Goal: Book appointment/travel/reservation

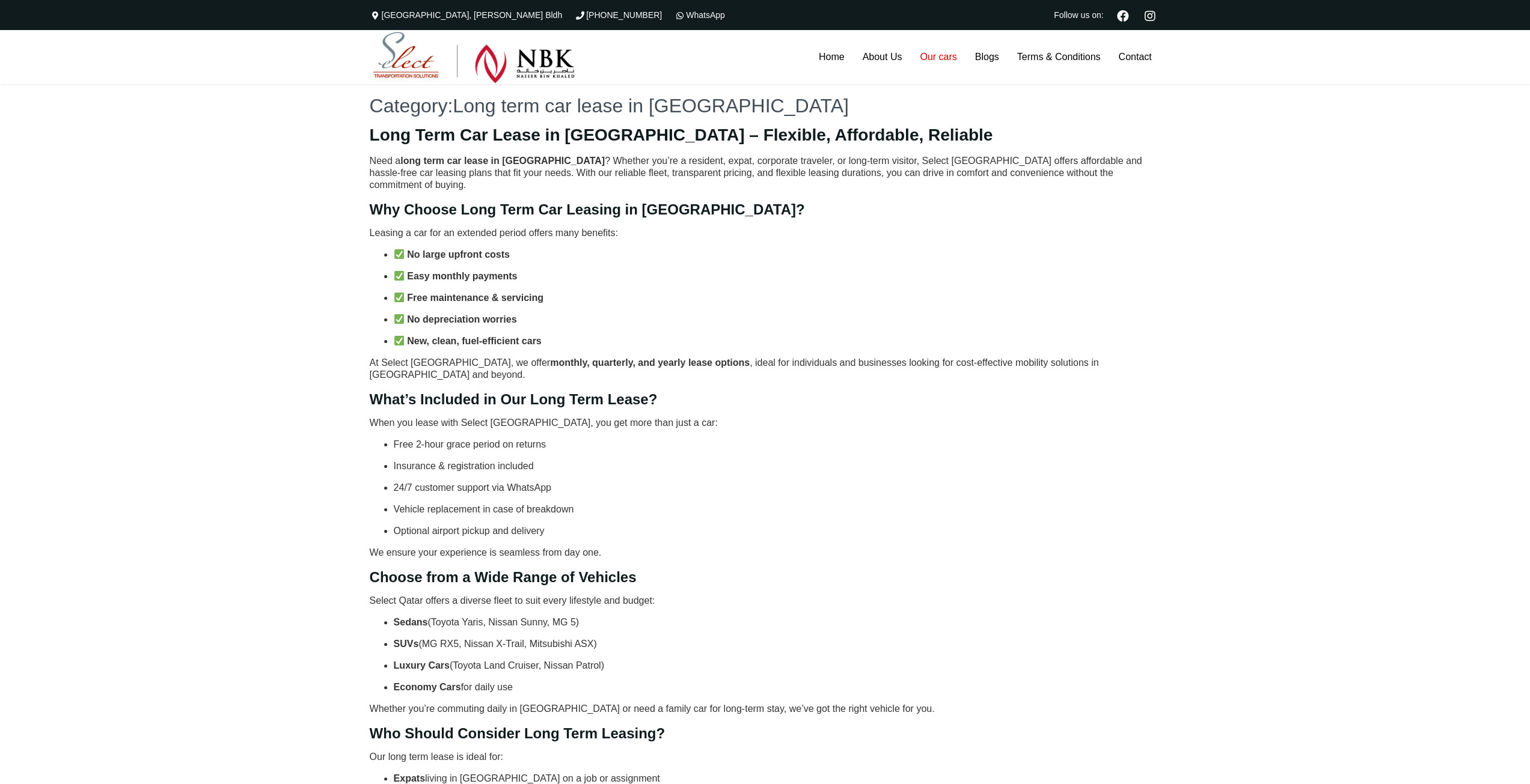
click at [939, 53] on link "Our cars" at bounding box center [938, 56] width 55 height 54
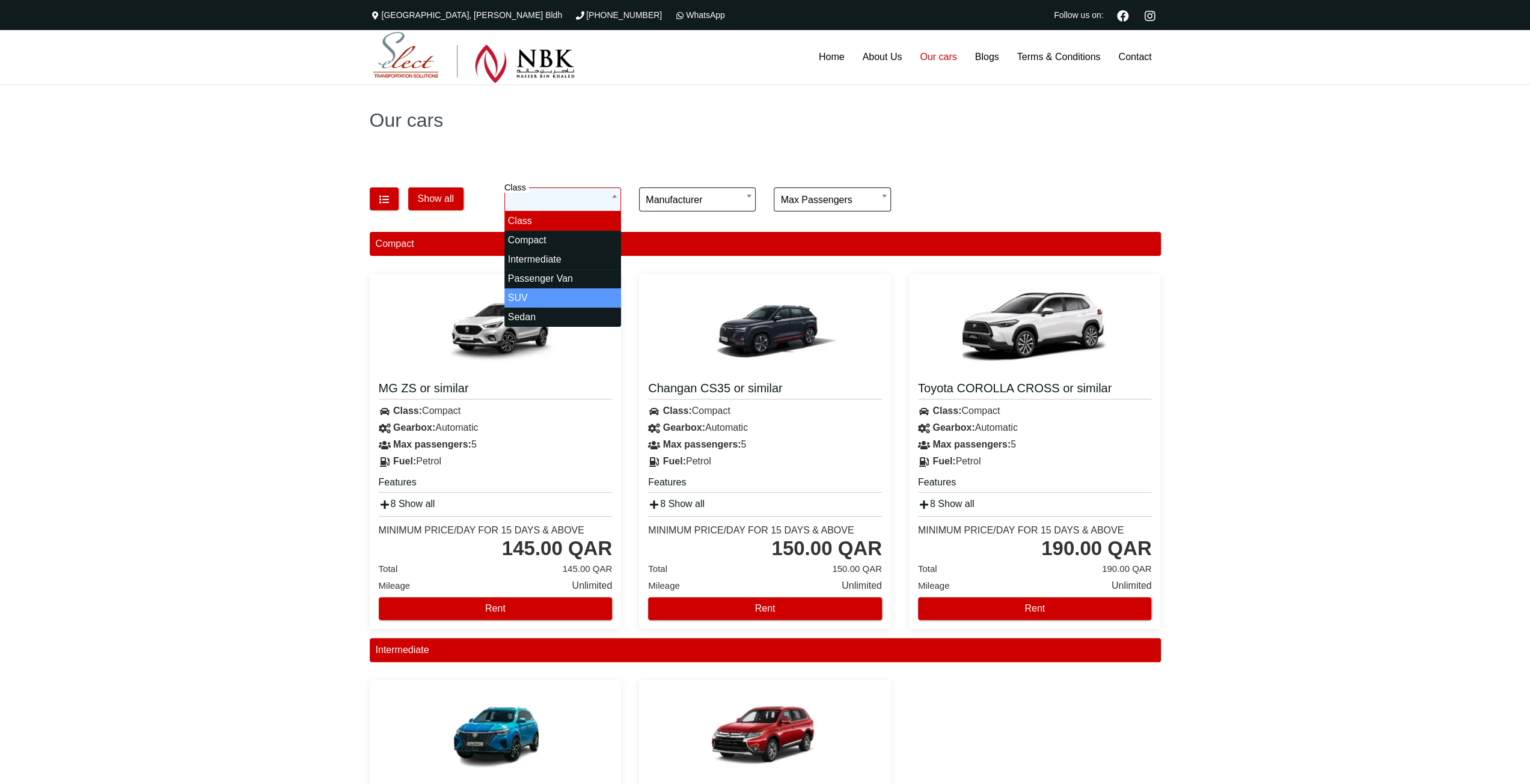
select select "*"
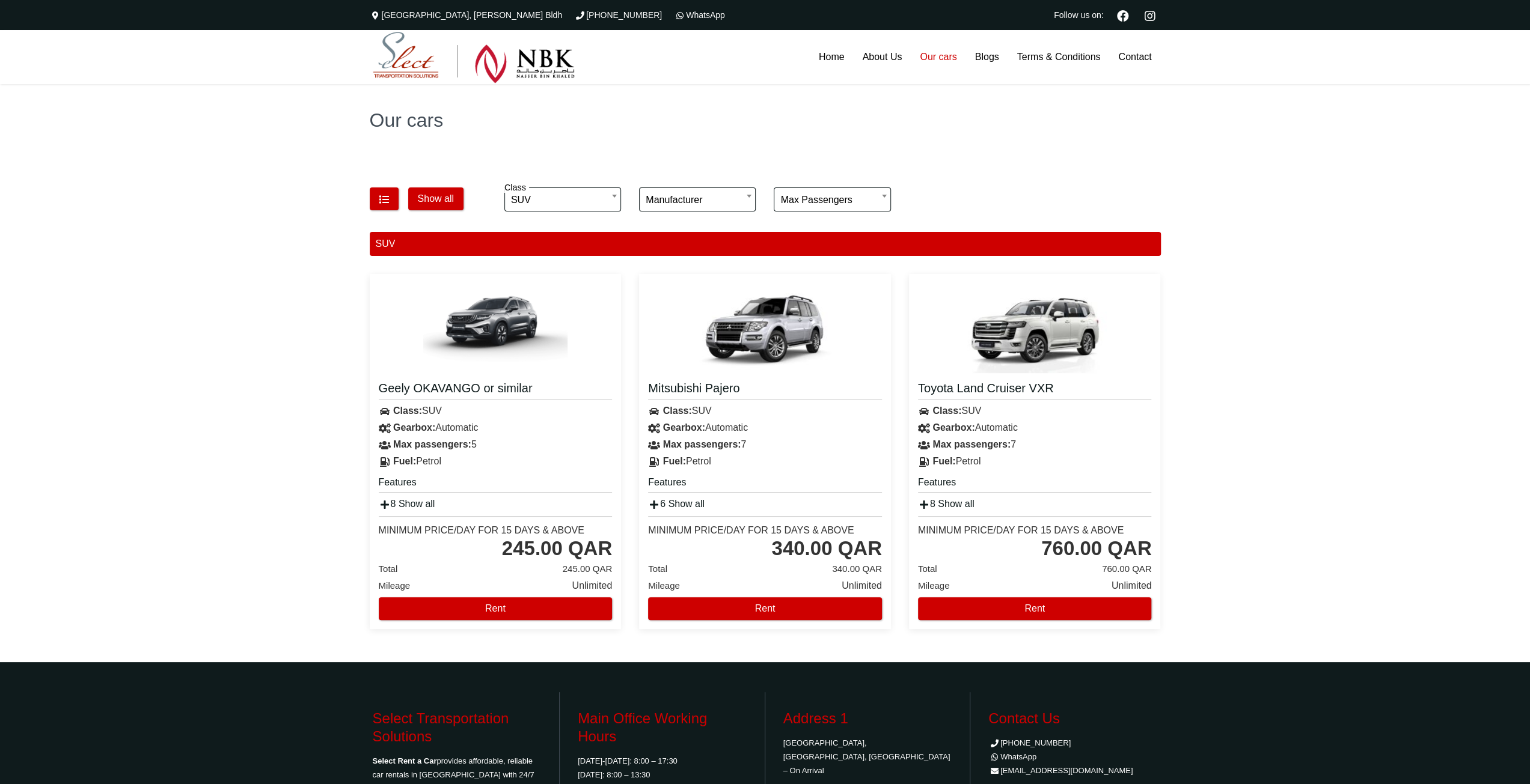
click at [1042, 344] on img at bounding box center [1034, 328] width 144 height 90
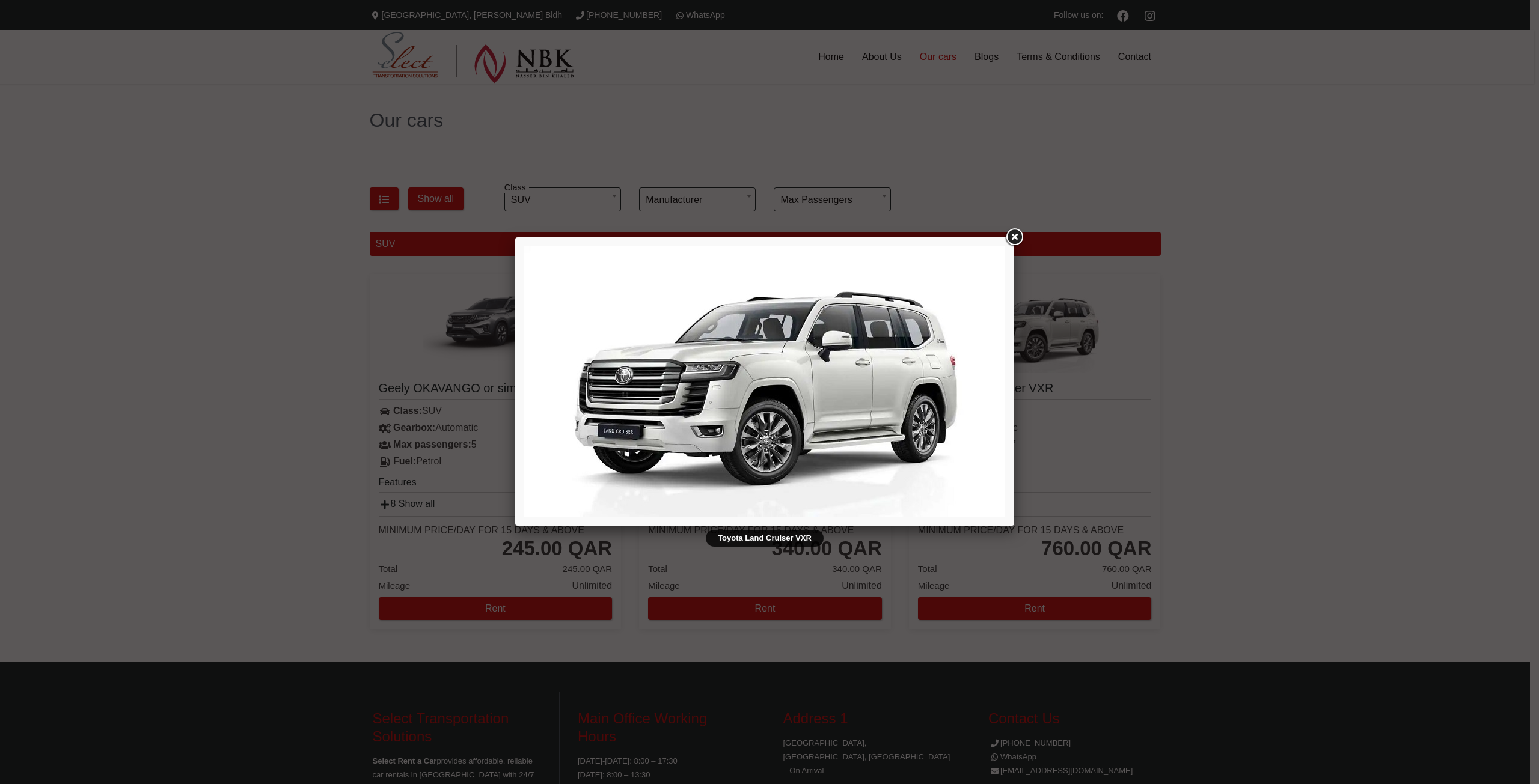
click at [1016, 231] on link at bounding box center [1013, 237] width 22 height 22
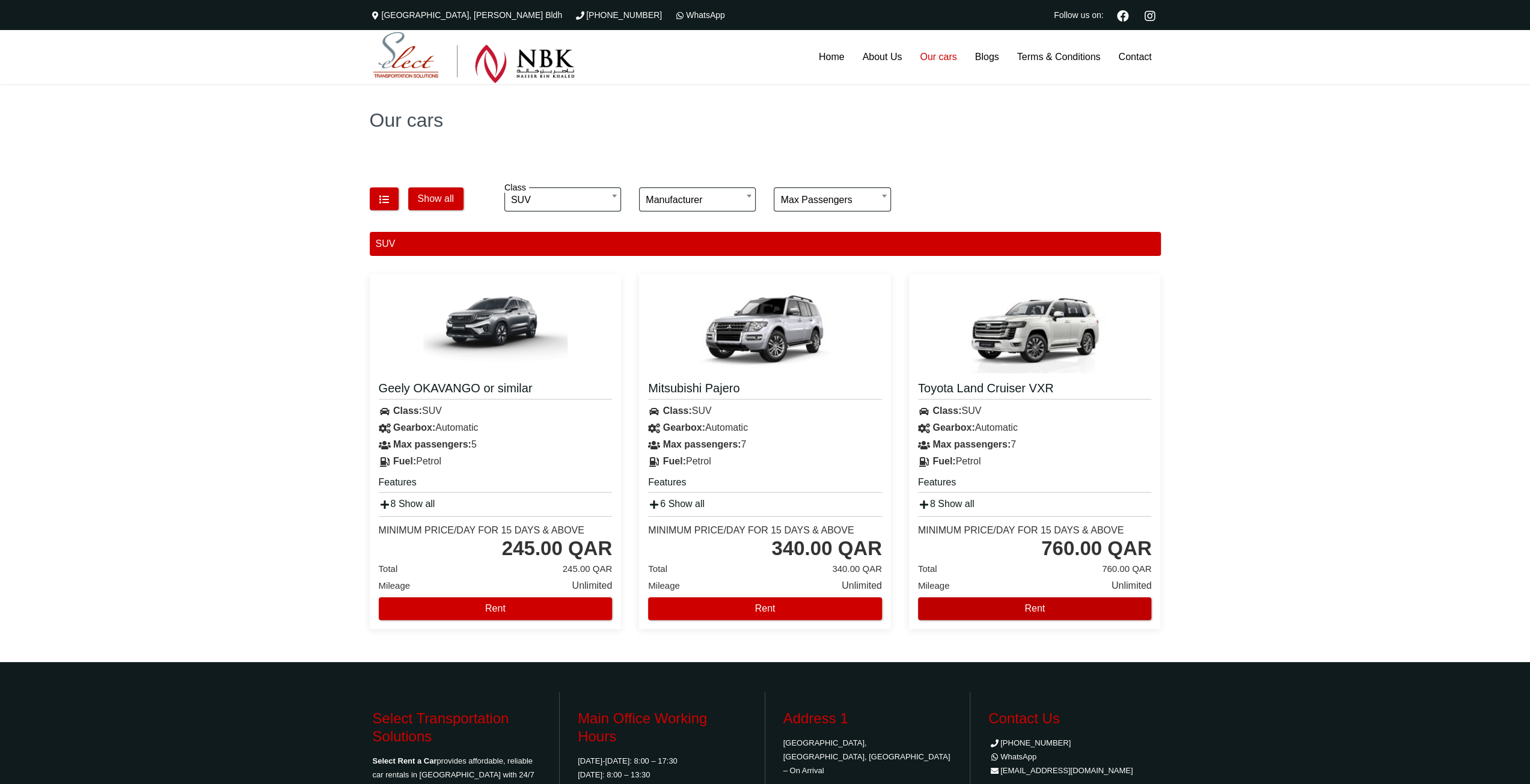
click at [1029, 606] on button "Rent" at bounding box center [1035, 608] width 234 height 23
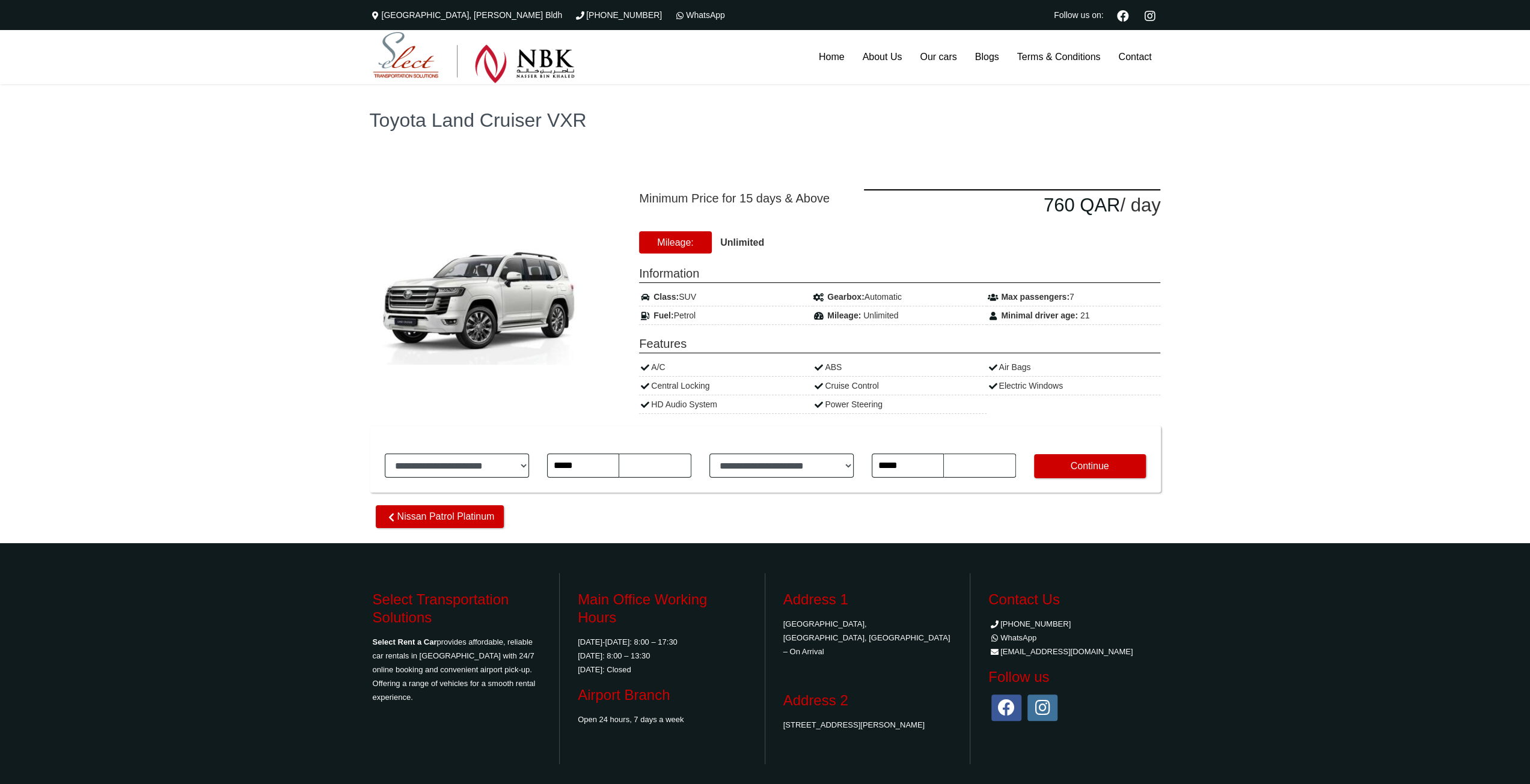
type input "********"
